Goal: Task Accomplishment & Management: Manage account settings

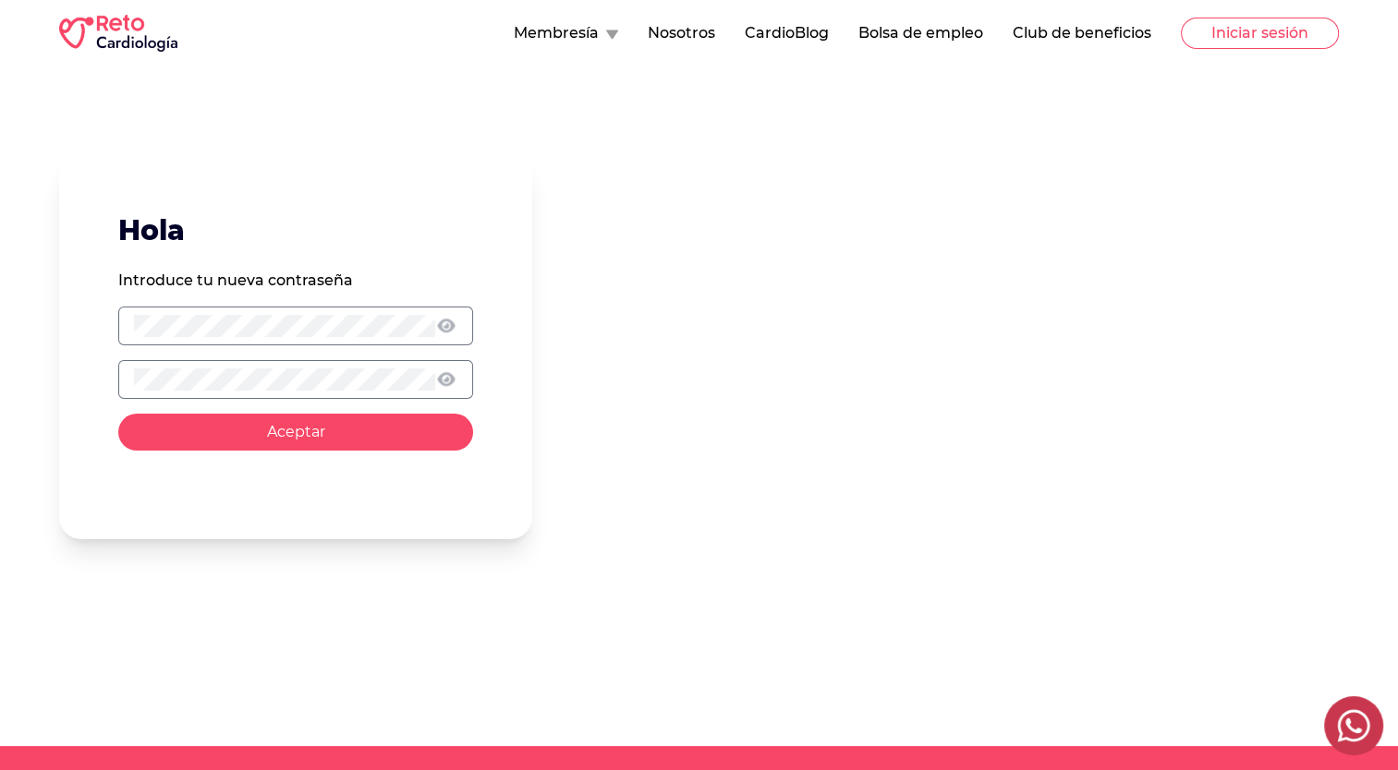
click at [365, 438] on button "Aceptar" at bounding box center [295, 432] width 355 height 37
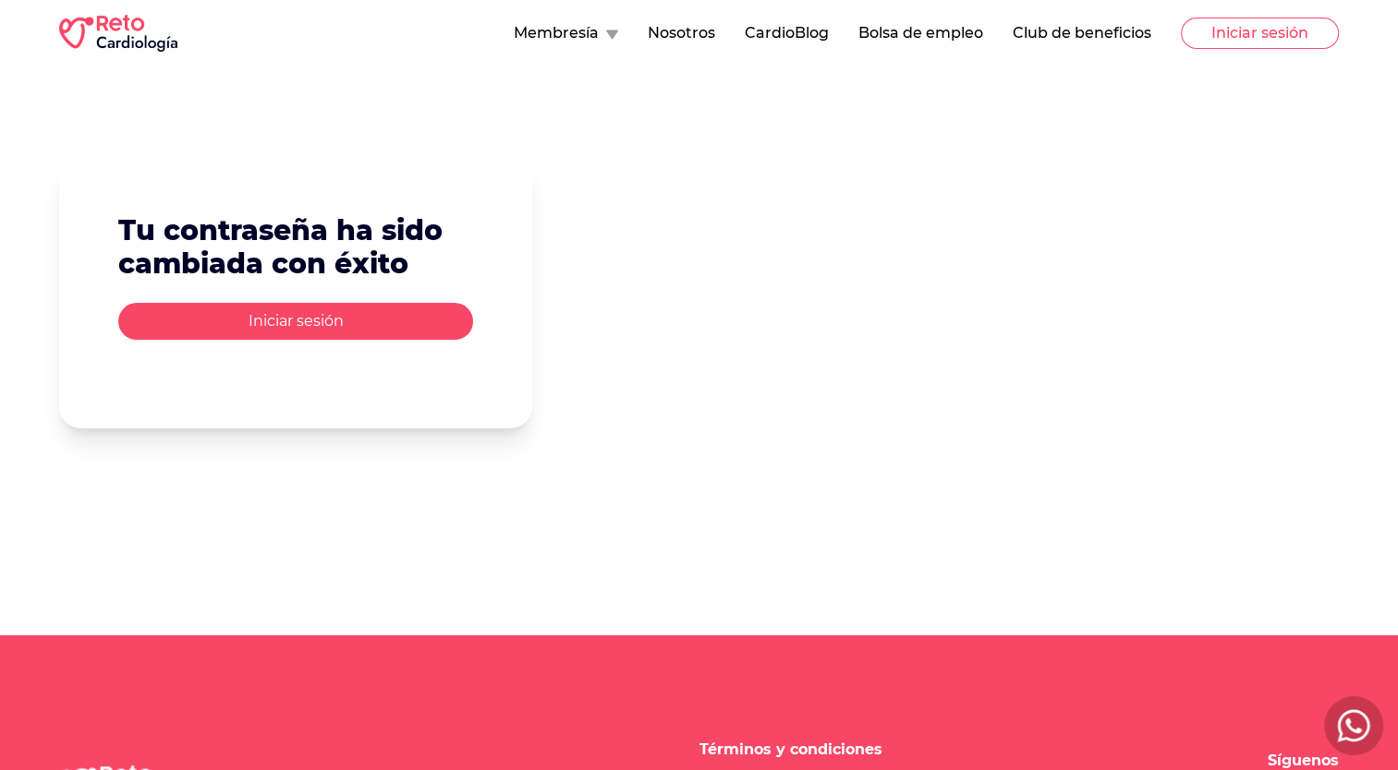
click at [362, 316] on button "Iniciar sesión" at bounding box center [295, 321] width 355 height 37
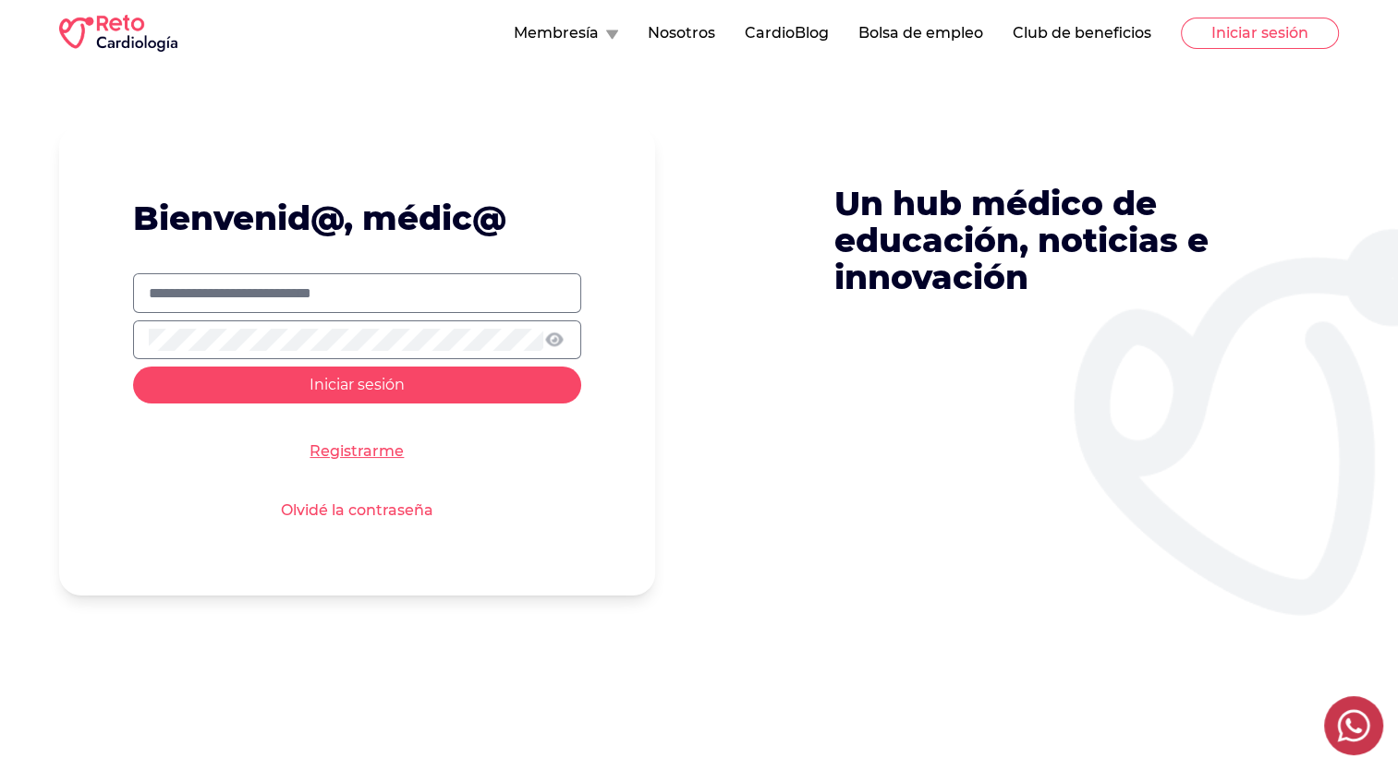
click at [376, 298] on input "text" at bounding box center [357, 294] width 417 height 22
type input "**********"
click at [133, 367] on button "Iniciar sesión" at bounding box center [357, 385] width 448 height 37
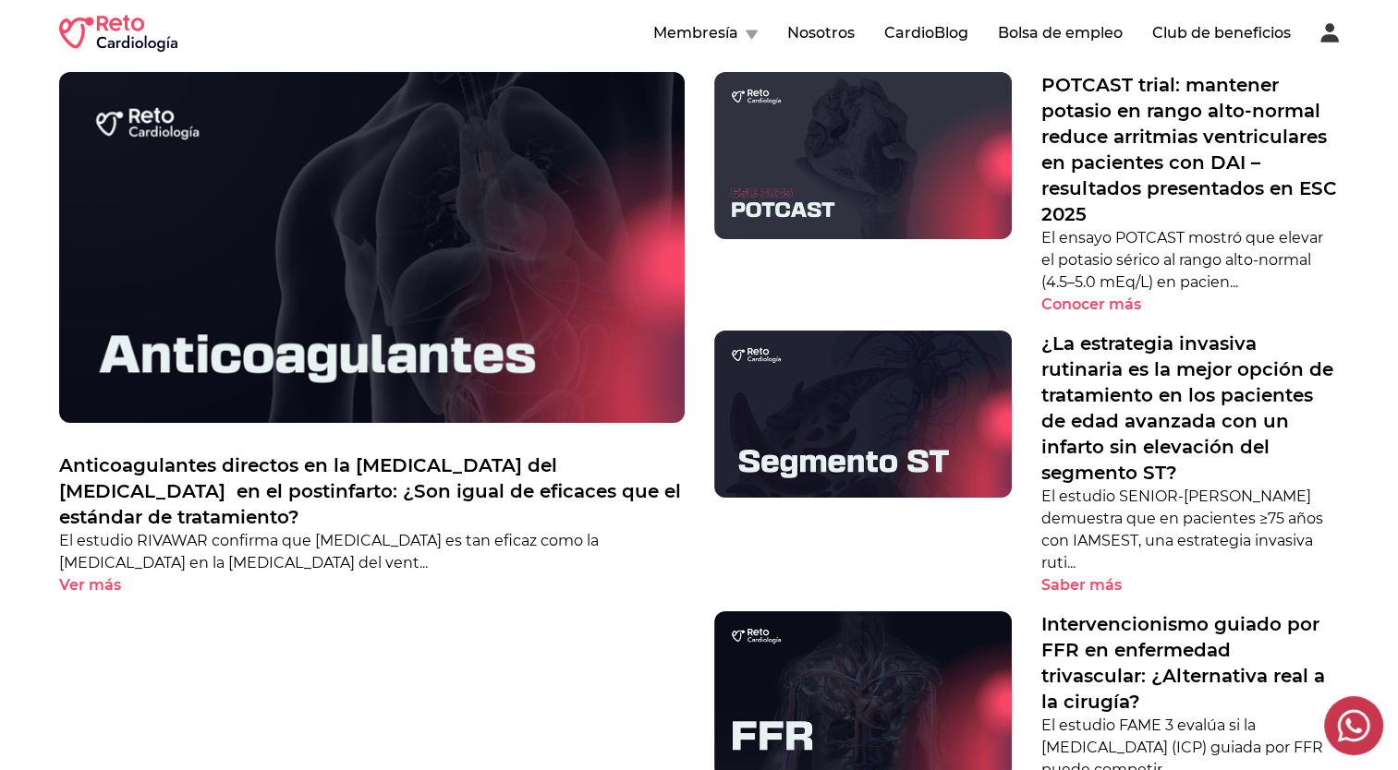
scroll to position [831, 0]
